Goal: Transaction & Acquisition: Purchase product/service

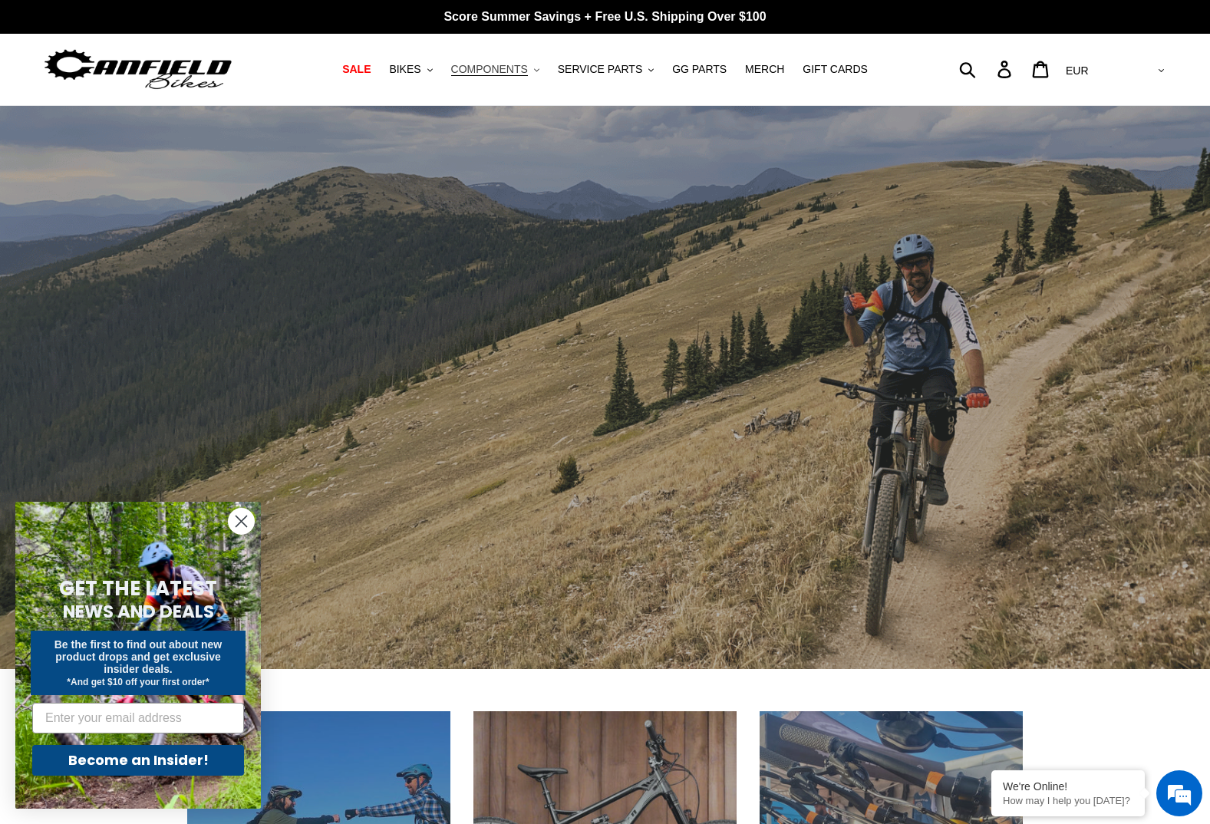
click at [512, 67] on span "COMPONENTS" at bounding box center [489, 69] width 77 height 13
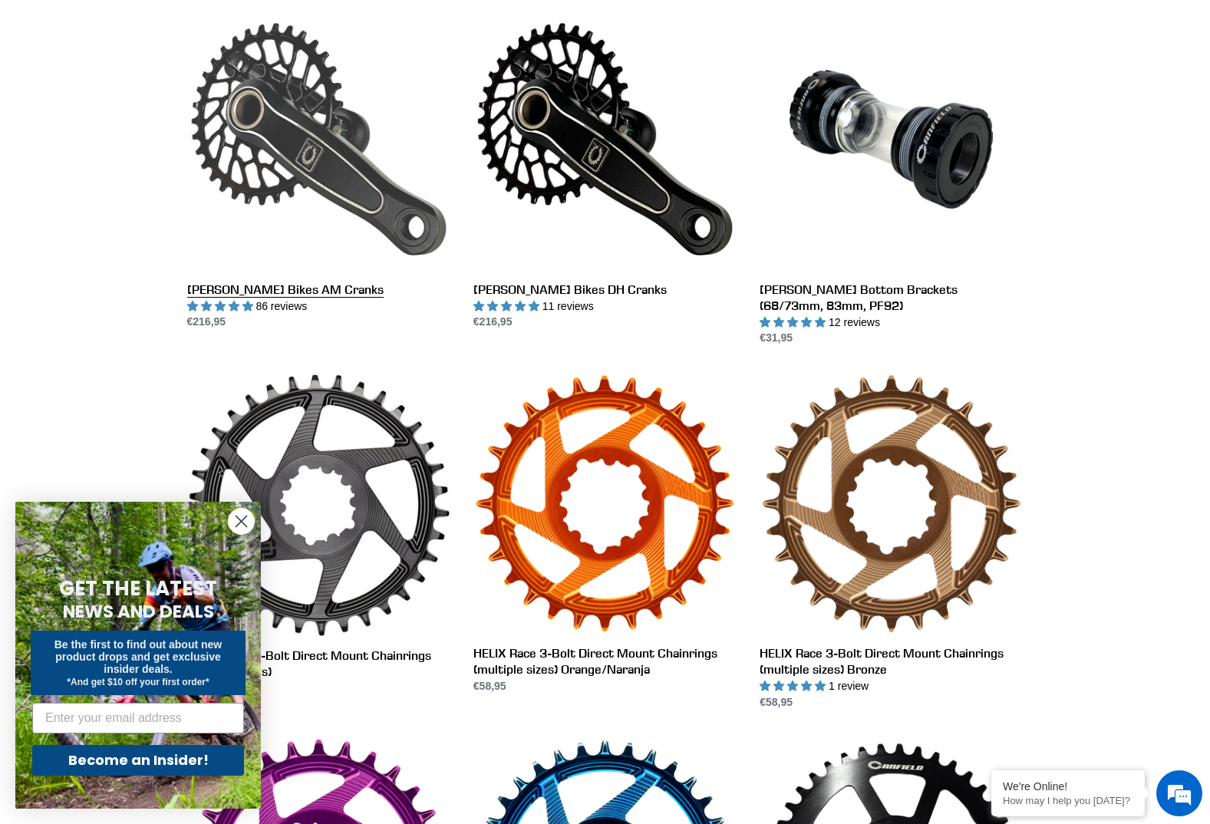
scroll to position [460, 0]
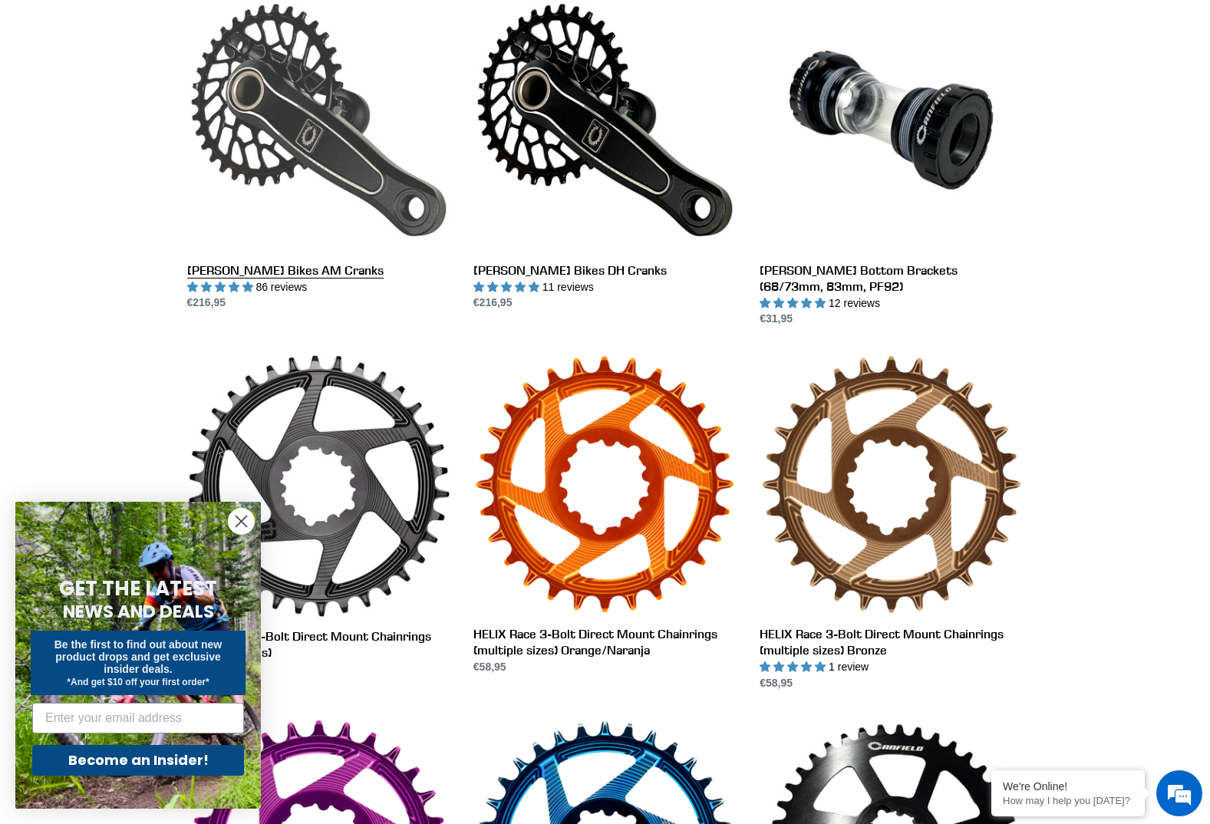
click at [308, 125] on link "Canfield Bikes AM Cranks" at bounding box center [318, 149] width 263 height 323
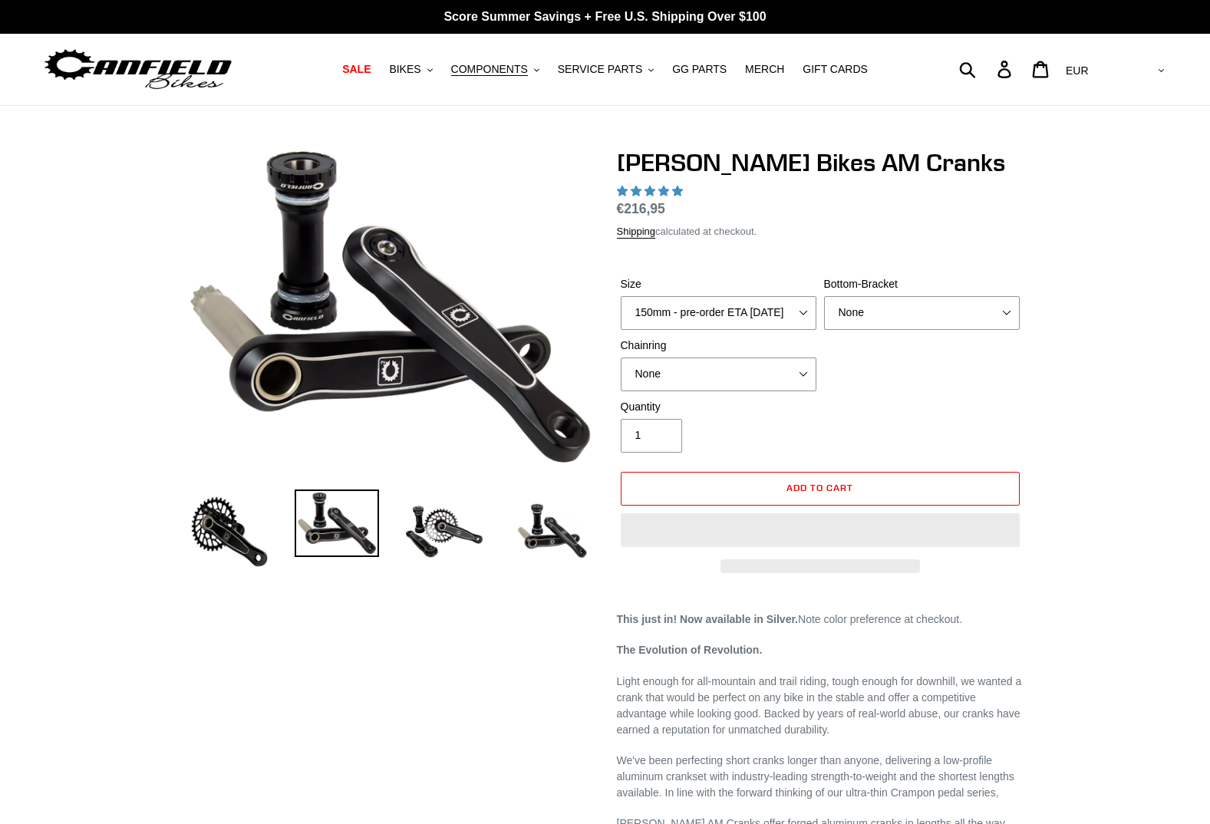
select select "highest-rating"
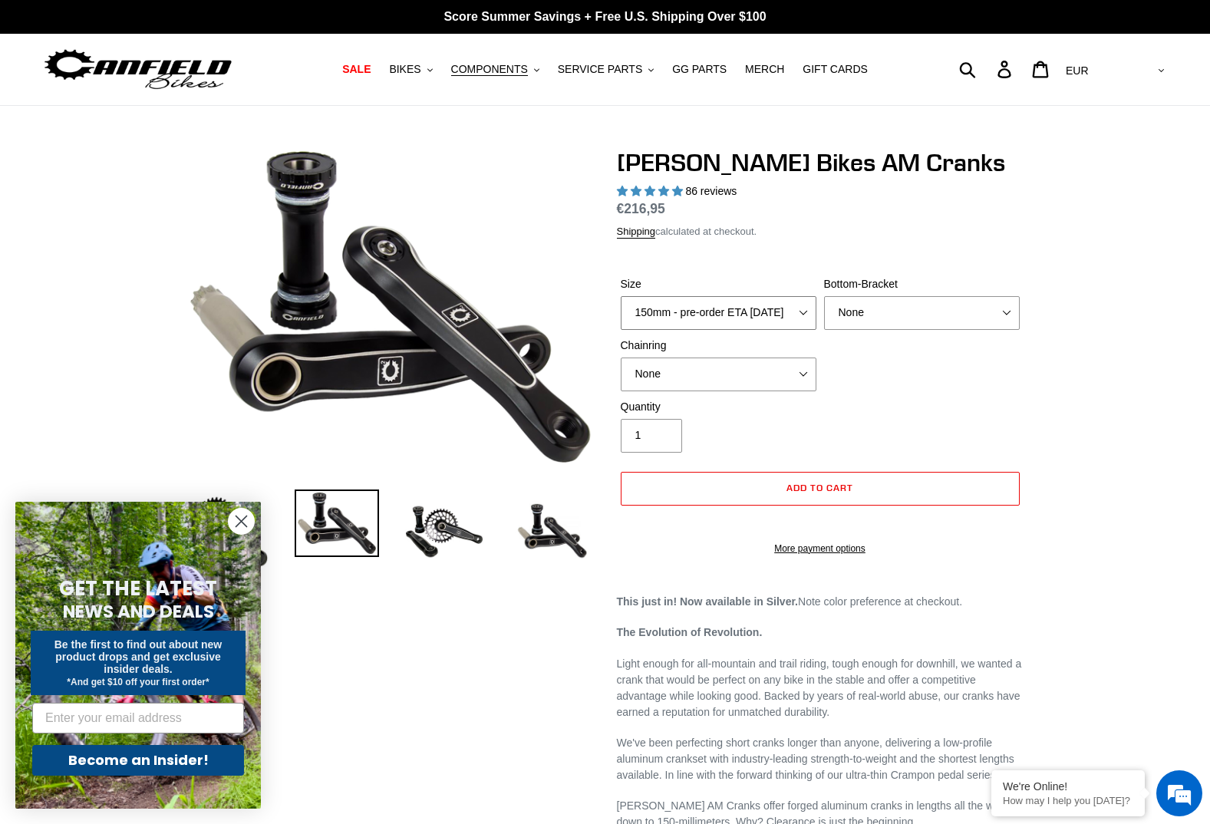
click at [714, 315] on select "150mm - pre-order ETA [DATE] 155mm - pre-order ETA [DATE] 160mm - pre-order ETA…" at bounding box center [719, 313] width 196 height 34
click at [621, 296] on select "150mm - pre-order ETA [DATE] 155mm - pre-order ETA [DATE] 160mm - pre-order ETA…" at bounding box center [719, 313] width 196 height 34
click at [730, 318] on select "150mm - pre-order ETA [DATE] 155mm - pre-order ETA [DATE] 160mm - pre-order ETA…" at bounding box center [719, 313] width 196 height 34
select select "150mm - pre-order ETA [DATE]"
click at [621, 296] on select "150mm - pre-order ETA [DATE] 155mm - pre-order ETA [DATE] 160mm - pre-order ETA…" at bounding box center [719, 313] width 196 height 34
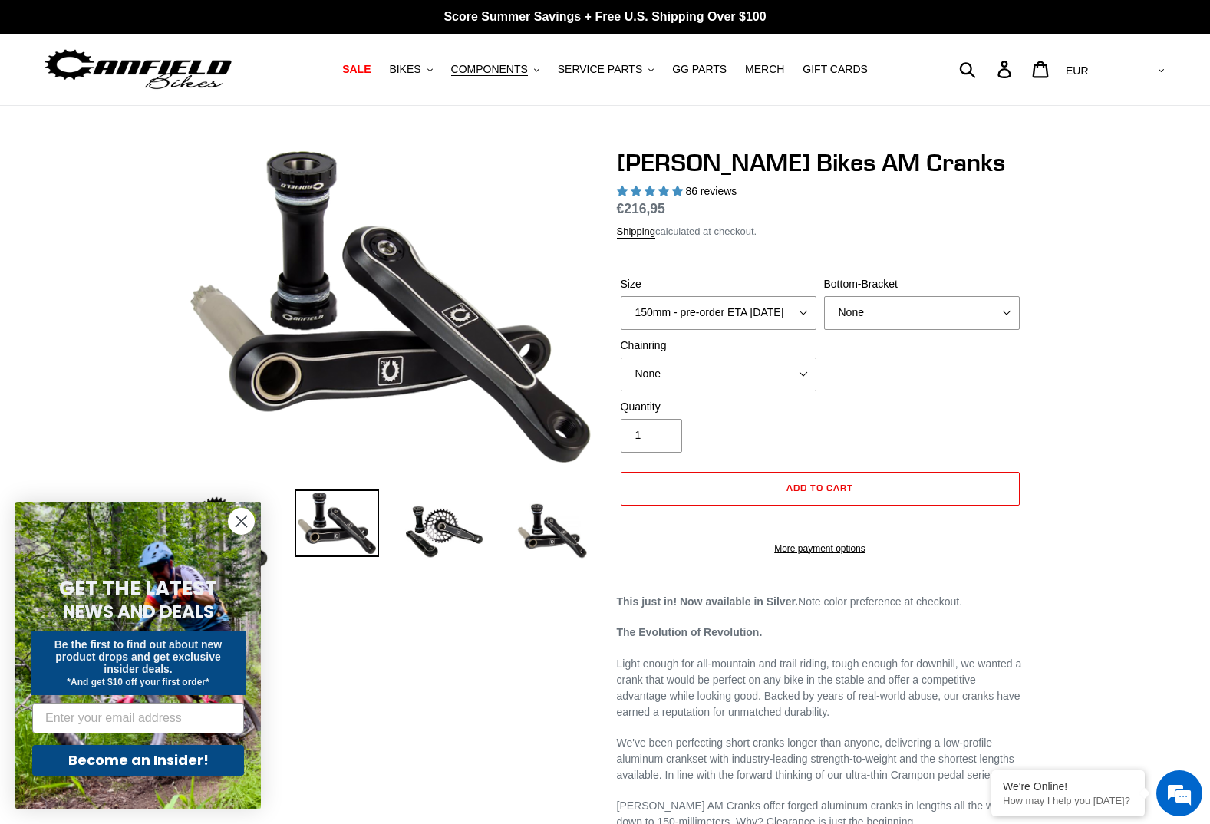
click at [1034, 694] on div "Previous slide" at bounding box center [605, 809] width 921 height 1322
click at [1161, 69] on select "AED AFN ALL AMD ANG AUD AWG AZN BAM BBD BDT BGN BIF BND BOB BSD BWP BZD CAD CDF…" at bounding box center [1113, 71] width 108 height 28
click at [1138, 65] on select "AED AFN ALL AMD ANG AUD AWG AZN BAM BBD BDT BGN BIF BND BOB BSD BWP BZD CAD CDF…" at bounding box center [1113, 71] width 108 height 28
select select "USD"
click at [1122, 57] on select "AED AFN ALL AMD ANG AUD AWG AZN BAM BBD BDT BGN BIF BND BOB BSD BWP BZD CAD CDF…" at bounding box center [1113, 71] width 108 height 28
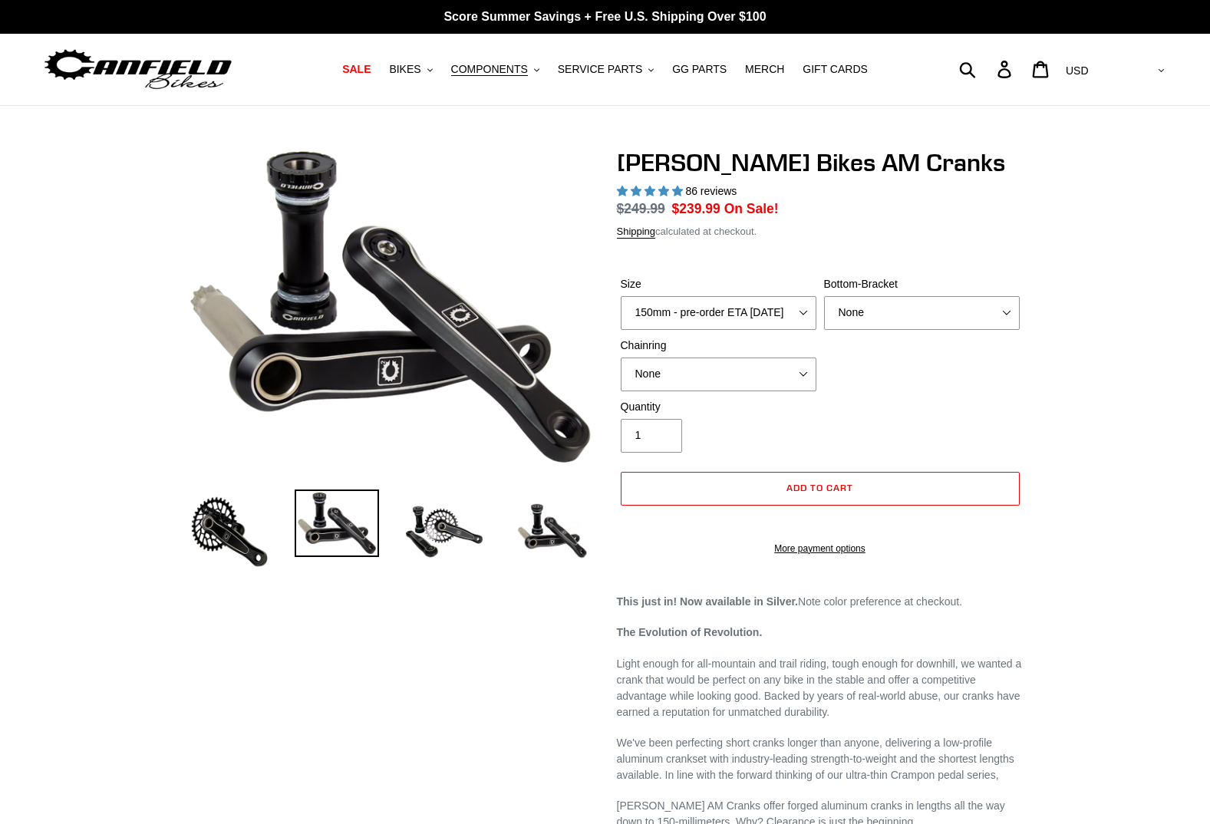
select select "highest-rating"
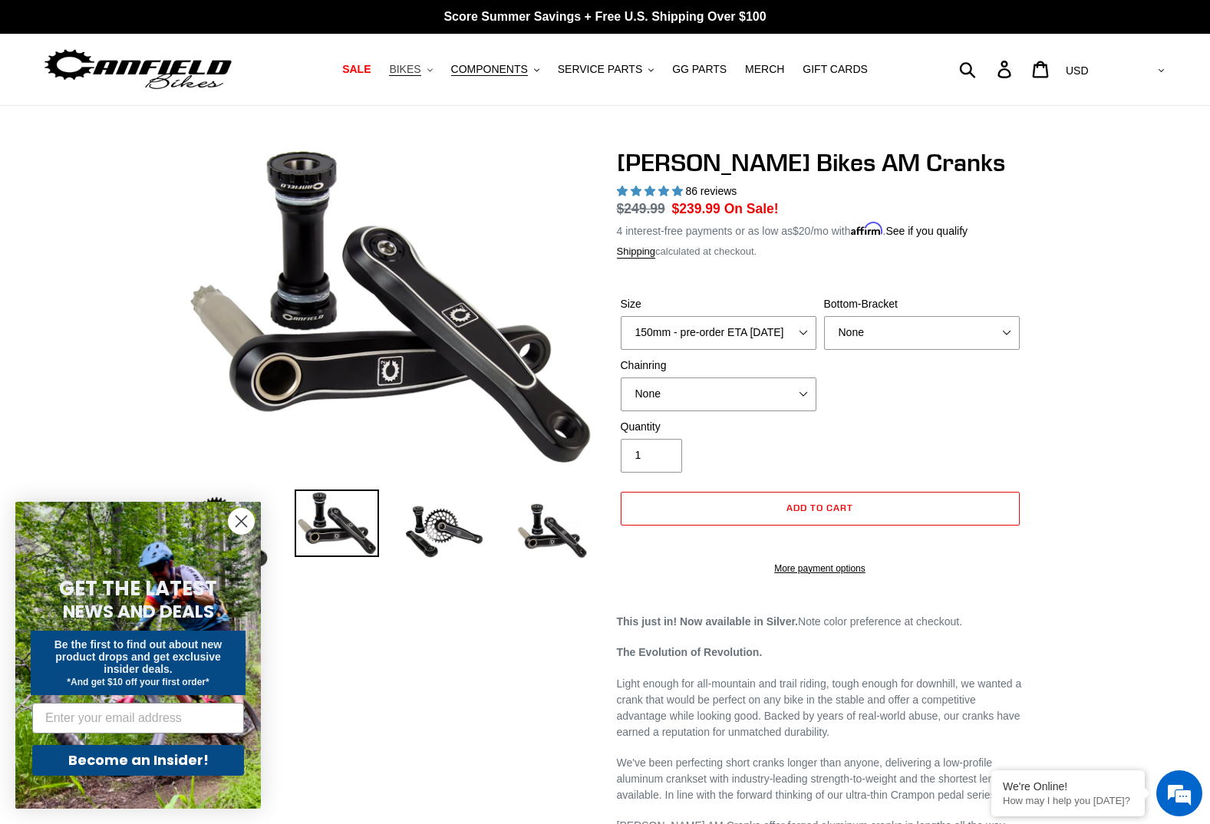
click at [420, 72] on span "BIKES" at bounding box center [404, 69] width 31 height 13
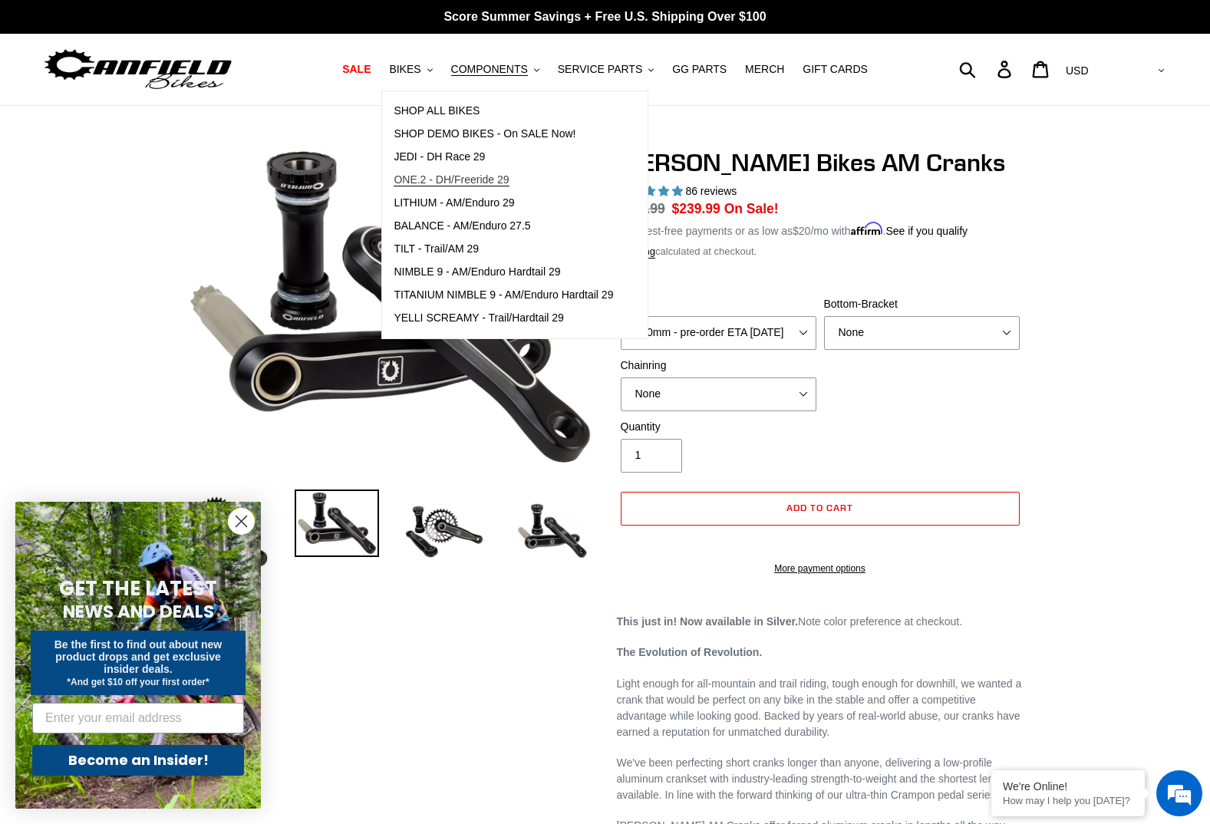
click at [497, 179] on span "ONE.2 - DH/Freeride 29" at bounding box center [451, 179] width 115 height 13
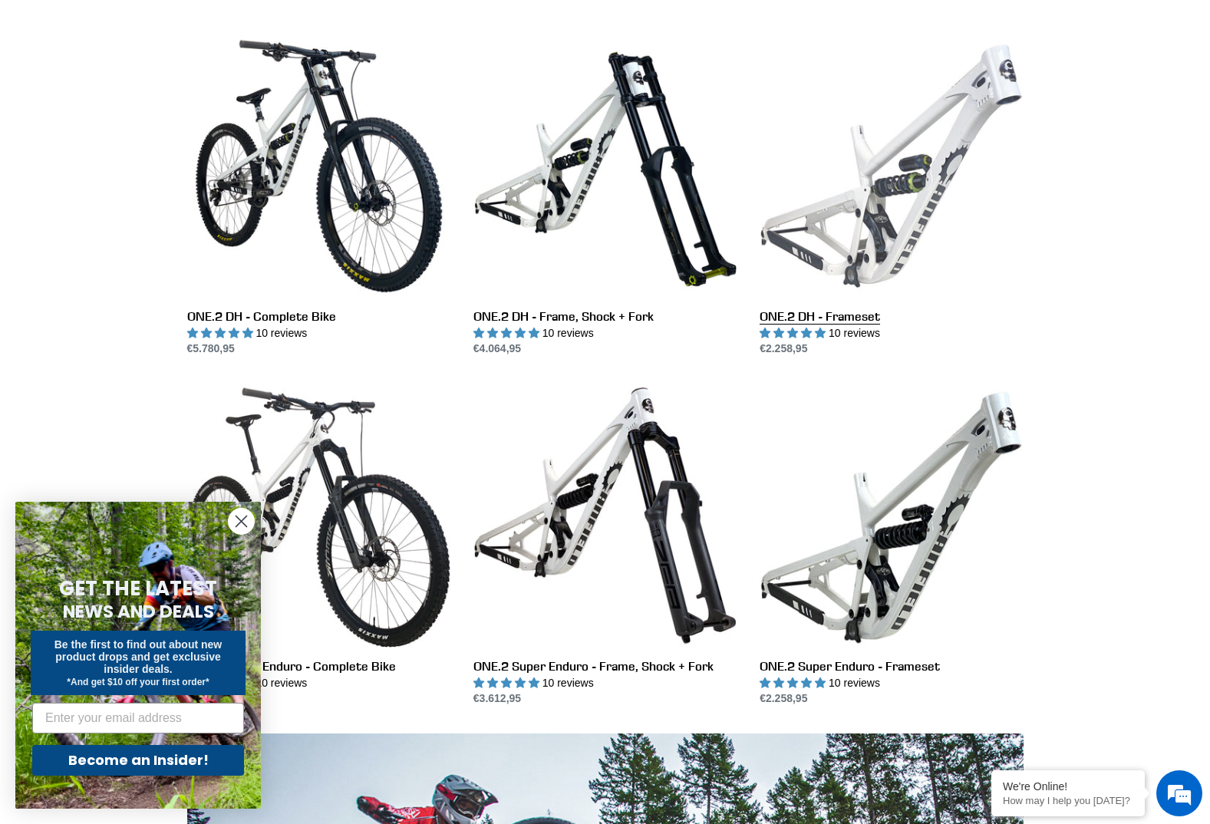
scroll to position [460, 0]
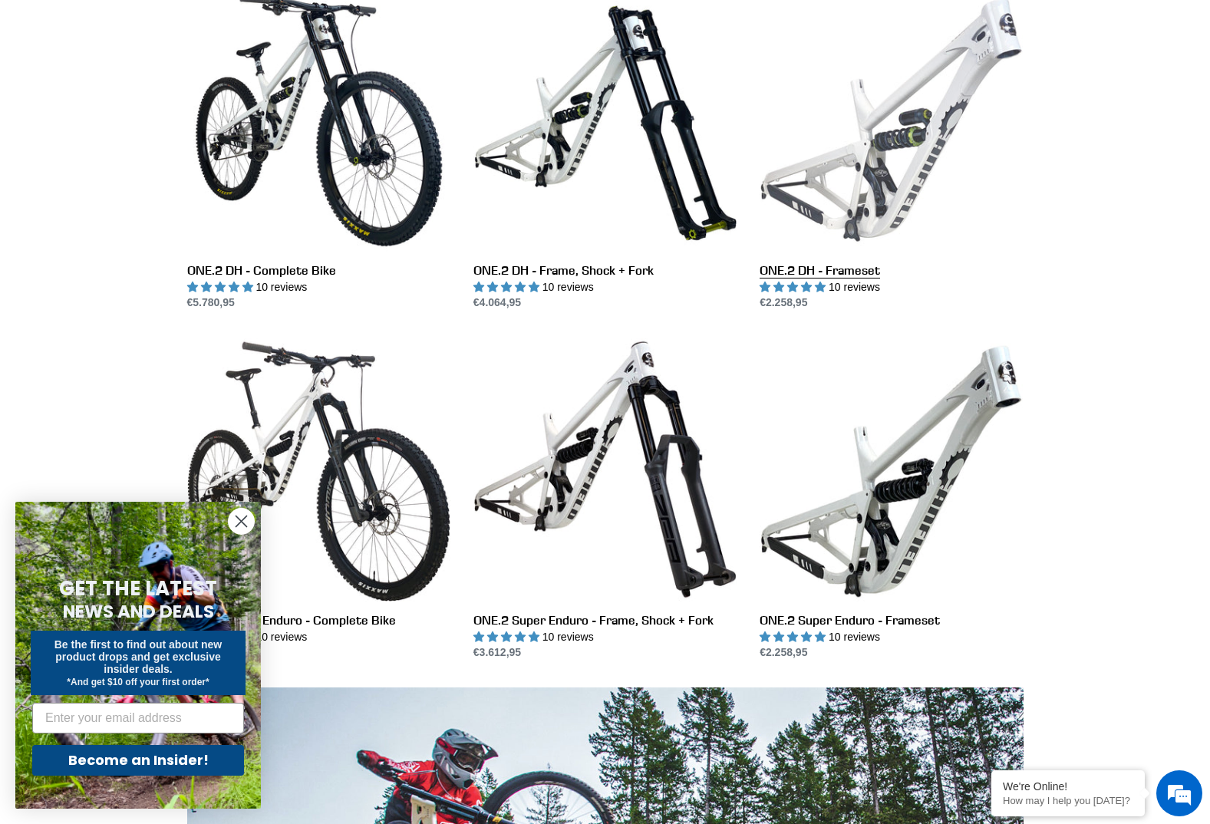
click at [971, 161] on link "ONE.2 DH - Frameset" at bounding box center [890, 149] width 263 height 323
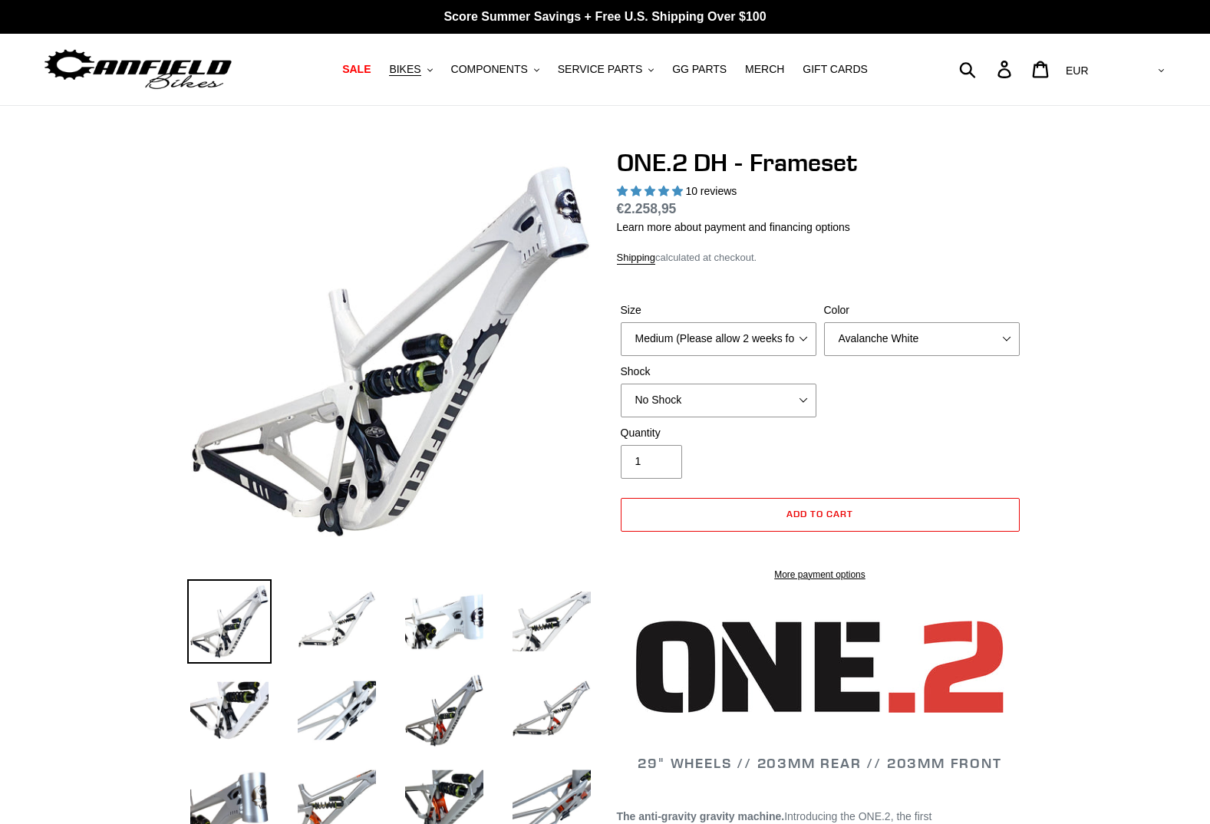
select select "highest-rating"
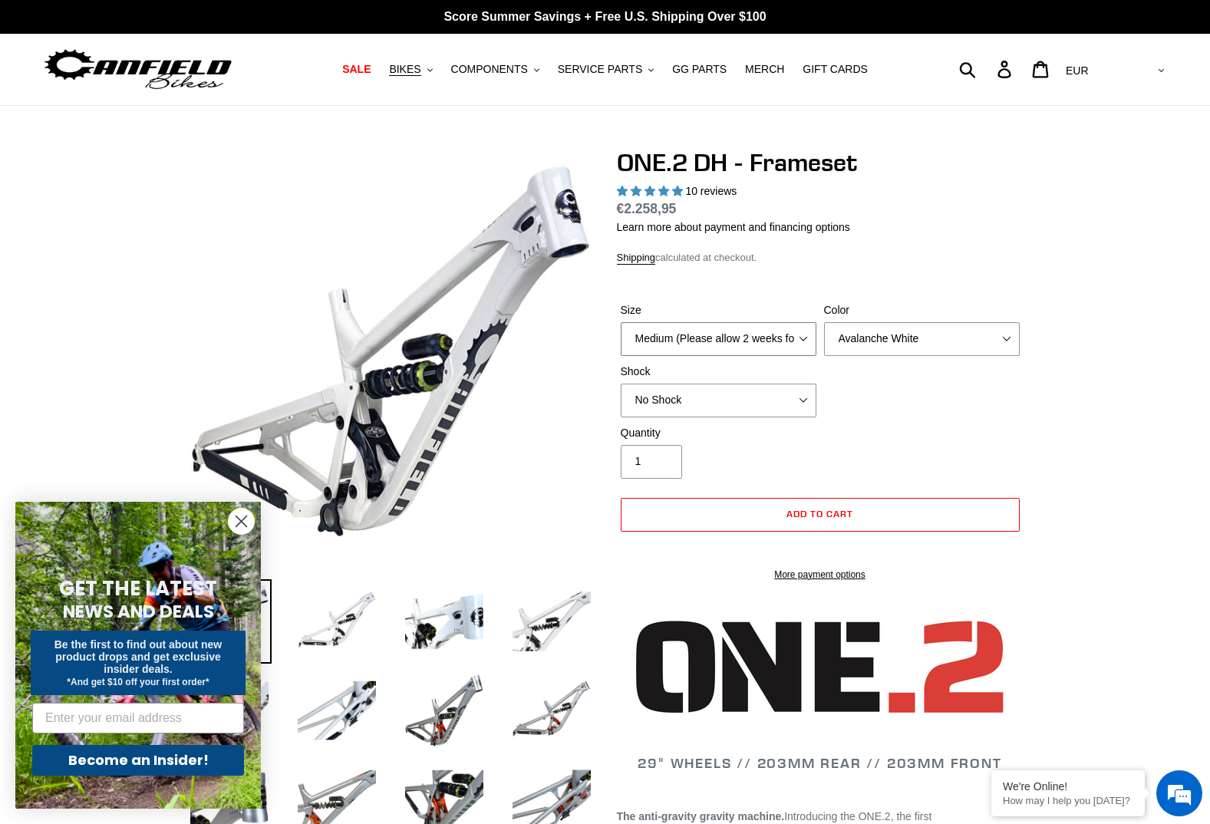
click at [727, 351] on select "Medium (Please allow 2 weeks for delivery) Large (Sold Out)" at bounding box center [719, 339] width 196 height 34
select select "Large (Sold Out)"
click at [621, 322] on select "Medium (Please allow 2 weeks for delivery) Large (Sold Out)" at bounding box center [719, 339] width 196 height 34
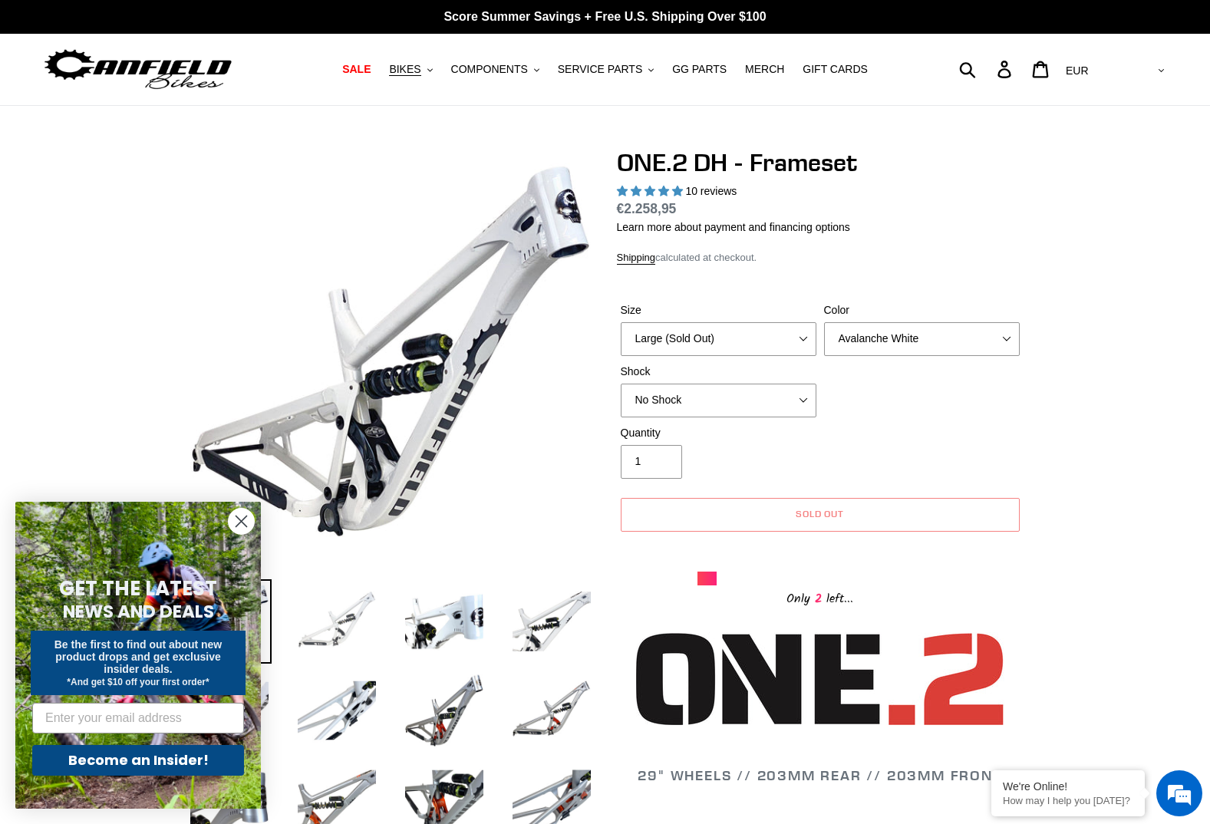
click at [317, 616] on img at bounding box center [337, 621] width 84 height 84
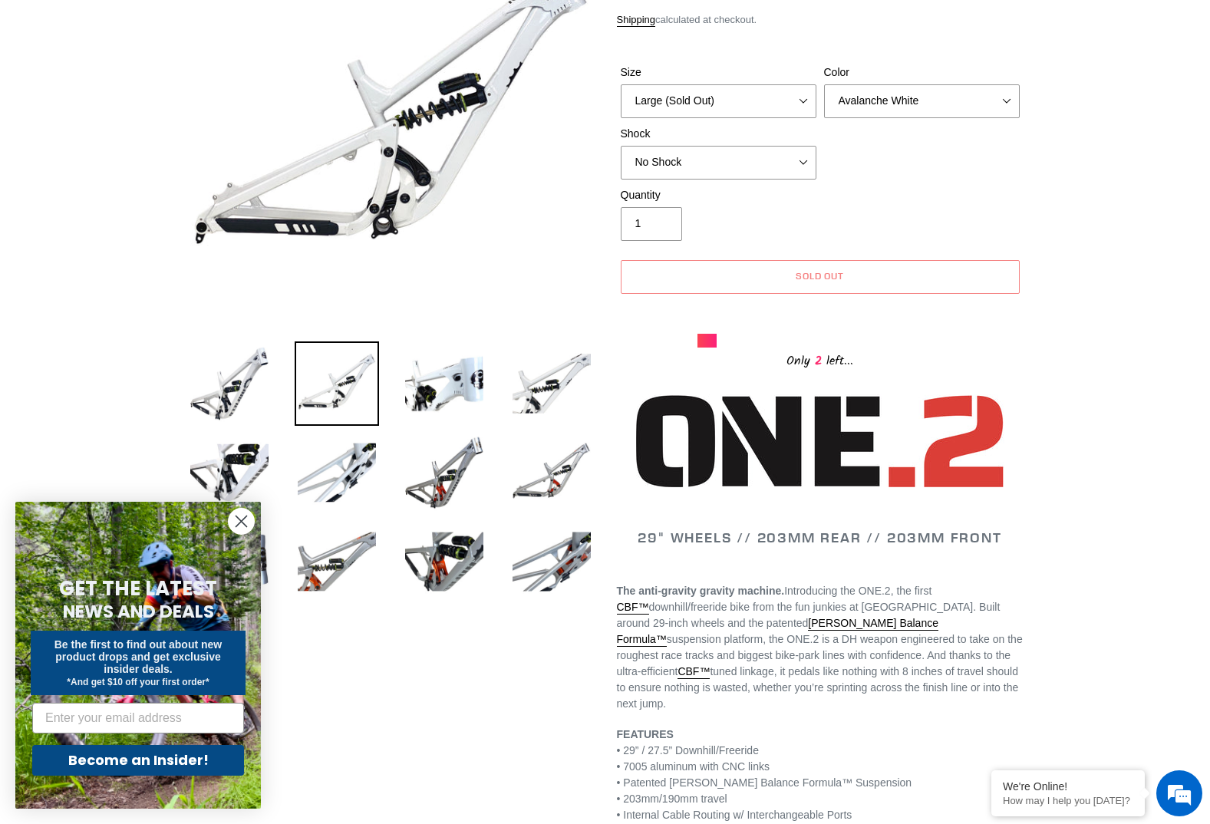
scroll to position [77, 0]
